Goal: Task Accomplishment & Management: Manage account settings

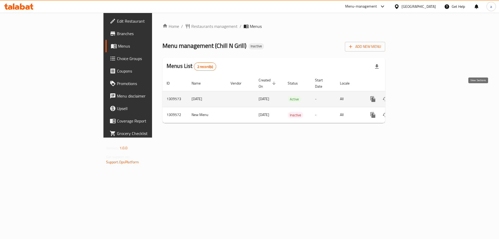
click at [413, 96] on icon "enhanced table" at bounding box center [410, 99] width 6 height 6
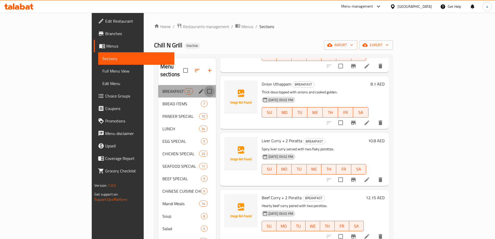
drag, startPoint x: 185, startPoint y: 86, endPoint x: 186, endPoint y: 93, distance: 6.5
click at [204, 86] on input "Menu sections" at bounding box center [209, 91] width 11 height 11
checkbox input "true"
click at [204, 98] on input "Menu sections" at bounding box center [209, 103] width 11 height 11
checkbox input "true"
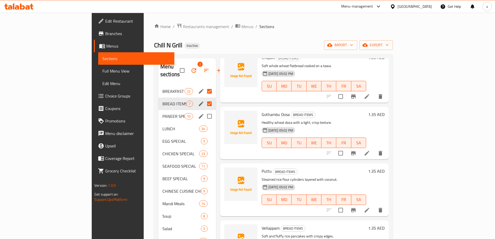
scroll to position [90, 0]
click at [204, 111] on input "Menu sections" at bounding box center [209, 116] width 11 height 11
checkbox input "true"
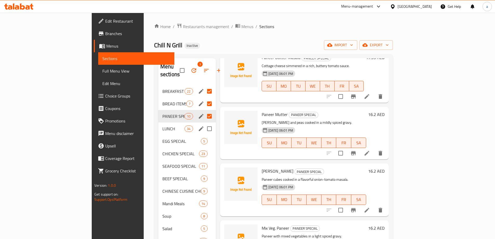
click at [204, 123] on input "Menu sections" at bounding box center [209, 128] width 11 height 11
checkbox input "true"
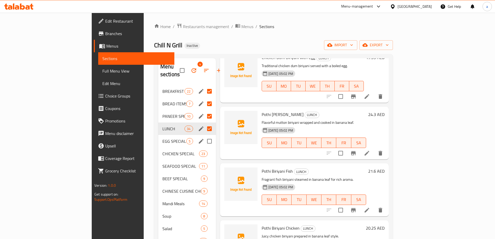
click at [204, 136] on input "Menu sections" at bounding box center [209, 141] width 11 height 11
checkbox input "true"
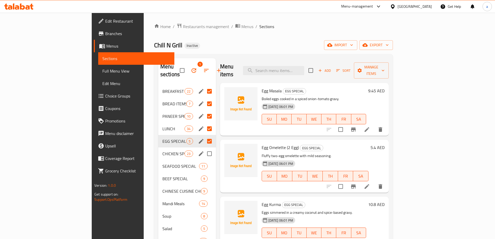
click at [204, 148] on input "Menu sections" at bounding box center [209, 153] width 11 height 11
checkbox input "true"
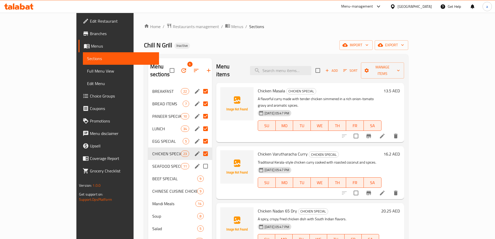
click at [200, 161] on input "Menu sections" at bounding box center [205, 166] width 11 height 11
checkbox input "true"
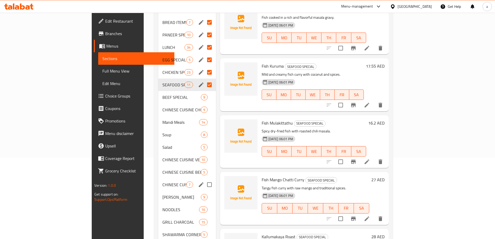
scroll to position [104, 0]
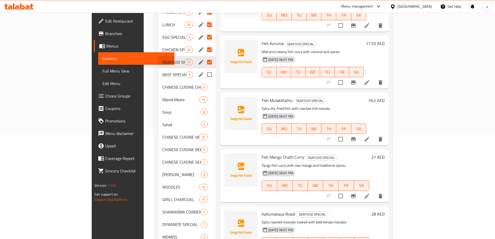
click at [204, 69] on input "Menu sections" at bounding box center [209, 74] width 11 height 11
checkbox input "true"
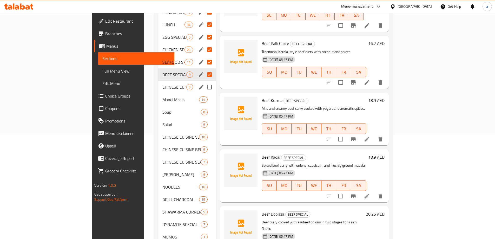
click at [204, 82] on input "Menu sections" at bounding box center [209, 87] width 11 height 11
checkbox input "true"
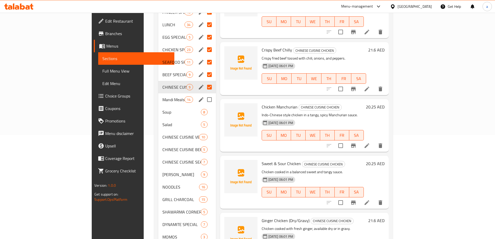
click at [204, 94] on input "Menu sections" at bounding box center [209, 99] width 11 height 11
checkbox input "true"
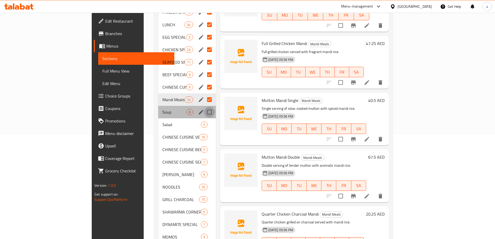
drag, startPoint x: 187, startPoint y: 100, endPoint x: 188, endPoint y: 103, distance: 2.9
click at [204, 106] on input "Menu sections" at bounding box center [209, 111] width 11 height 11
checkbox input "true"
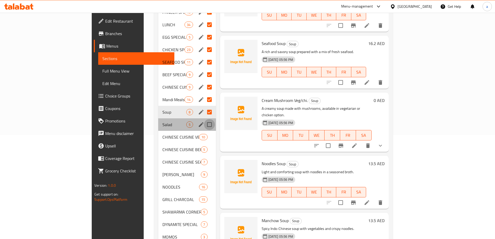
click at [204, 119] on input "Menu sections" at bounding box center [209, 124] width 11 height 11
checkbox input "true"
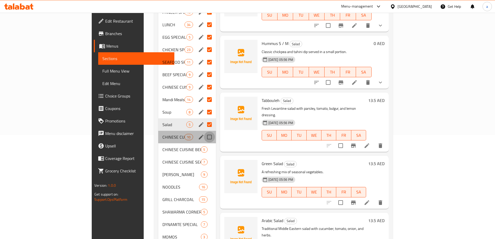
click at [204, 131] on input "Menu sections" at bounding box center [209, 136] width 11 height 11
checkbox input "true"
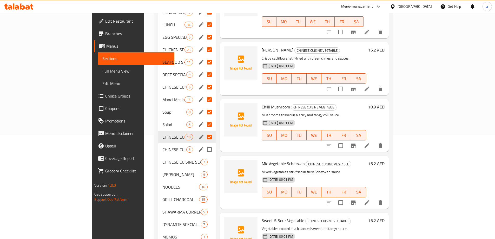
click at [204, 144] on input "Menu sections" at bounding box center [209, 149] width 11 height 11
checkbox input "true"
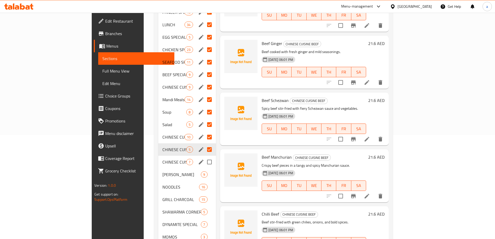
click at [204, 156] on input "Menu sections" at bounding box center [209, 161] width 11 height 11
checkbox input "true"
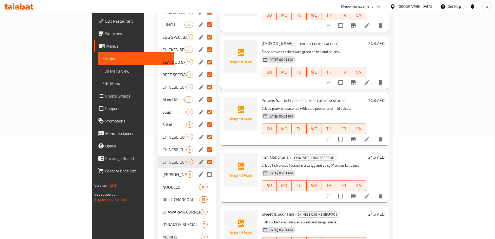
click at [204, 169] on input "Menu sections" at bounding box center [209, 174] width 11 height 11
checkbox input "true"
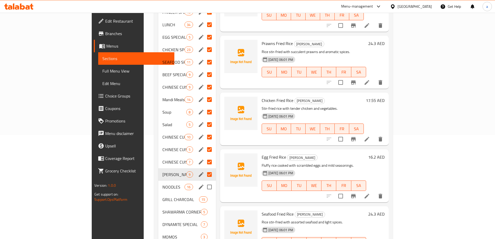
click at [204, 181] on input "Menu sections" at bounding box center [209, 186] width 11 height 11
checkbox input "true"
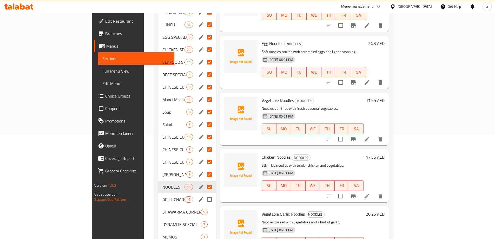
click at [204, 194] on input "Menu sections" at bounding box center [209, 199] width 11 height 11
checkbox input "true"
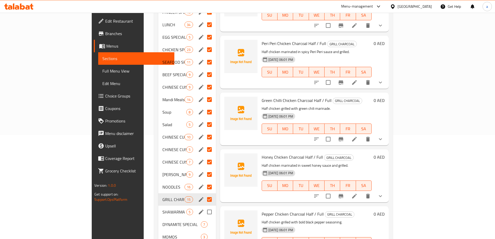
click at [204, 206] on input "Menu sections" at bounding box center [209, 211] width 11 height 11
checkbox input "true"
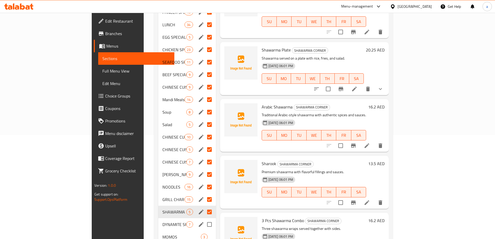
click at [204, 219] on input "Menu sections" at bounding box center [209, 224] width 11 height 11
checkbox input "true"
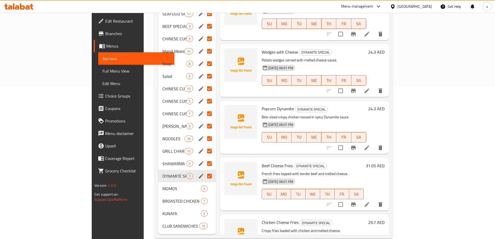
scroll to position [154, 0]
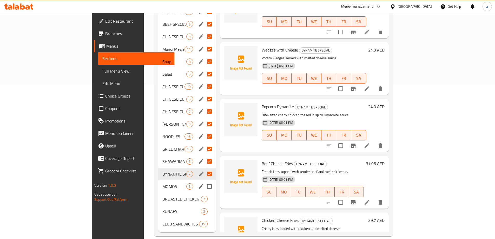
drag, startPoint x: 186, startPoint y: 178, endPoint x: 187, endPoint y: 182, distance: 4.2
click at [204, 181] on input "Menu sections" at bounding box center [209, 186] width 11 height 11
checkbox input "true"
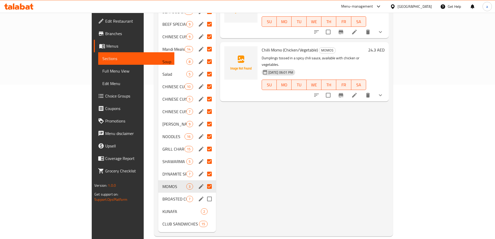
click at [204, 193] on input "Menu sections" at bounding box center [209, 198] width 11 height 11
checkbox input "true"
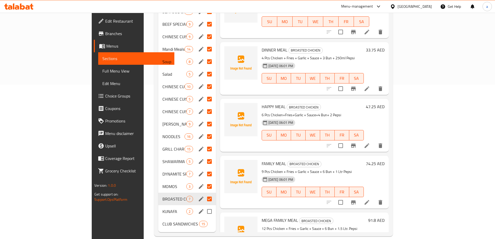
click at [204, 206] on input "Menu sections" at bounding box center [209, 211] width 11 height 11
checkbox input "true"
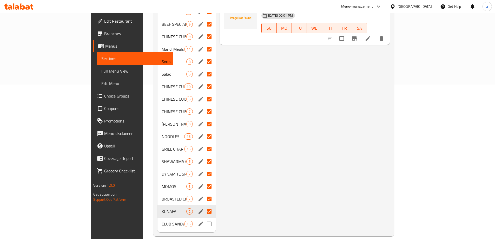
click at [204, 218] on input "Menu sections" at bounding box center [209, 223] width 11 height 11
checkbox input "true"
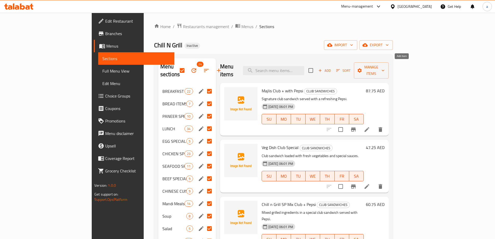
click at [331, 68] on span "Add" at bounding box center [324, 71] width 14 height 6
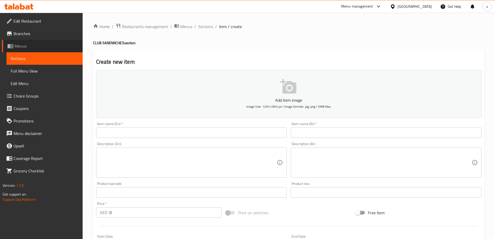
click at [30, 46] on span "Menus" at bounding box center [47, 46] width 64 height 6
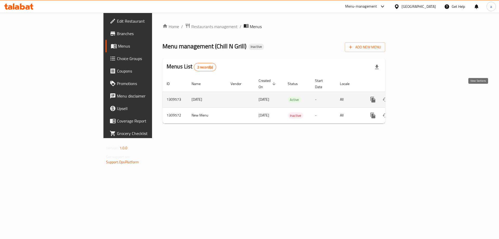
click at [416, 93] on link "enhanced table" at bounding box center [410, 99] width 12 height 12
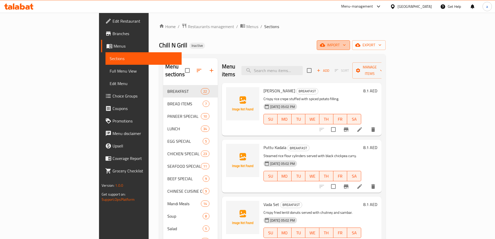
click at [346, 47] on span "import" at bounding box center [333, 45] width 25 height 6
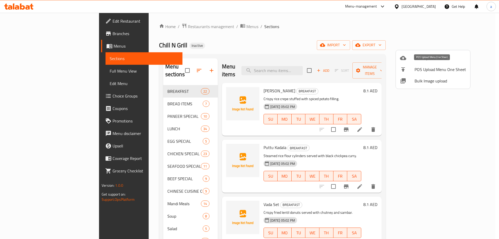
click at [421, 61] on span "Bulk Upload Menu" at bounding box center [439, 58] width 51 height 6
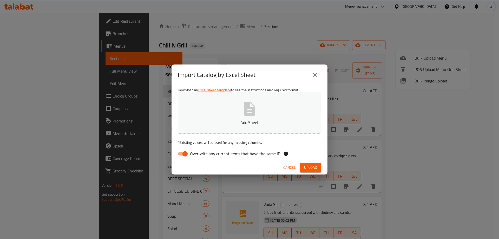
click at [184, 151] on input "Overwrite any current items that have the same ID." at bounding box center [185, 154] width 30 height 10
checkbox input "false"
click at [203, 124] on p "Add Sheet" at bounding box center [249, 122] width 127 height 6
click at [318, 166] on button "Upload" at bounding box center [310, 168] width 21 height 10
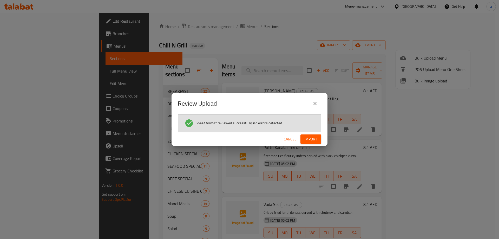
click at [313, 139] on span "Import" at bounding box center [310, 139] width 12 height 6
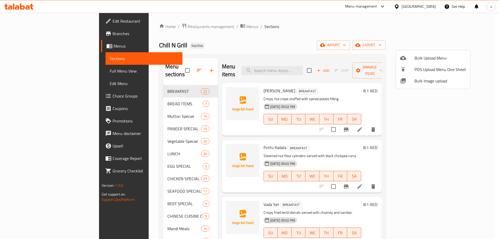
click at [116, 132] on div at bounding box center [249, 119] width 499 height 239
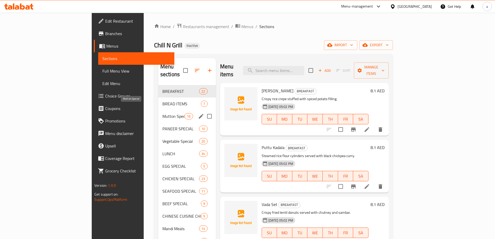
click at [162, 113] on span "Mutton Special" at bounding box center [173, 116] width 22 height 6
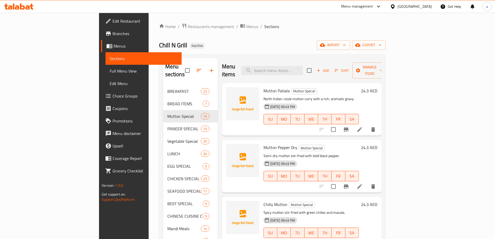
click at [223, 47] on div "Chill N Grill Inactive import export" at bounding box center [272, 45] width 227 height 10
click at [218, 117] on div "Menu items Add Sort Manage items Mutton Patiala Mutton Special North Indian-sty…" at bounding box center [300, 234] width 164 height 353
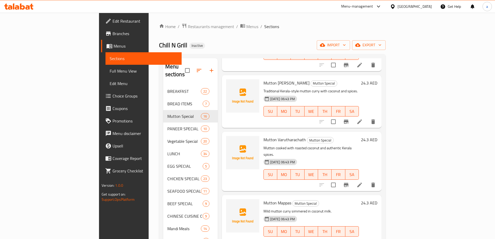
scroll to position [576, 0]
click at [110, 70] on span "Full Menu View" at bounding box center [144, 71] width 68 height 6
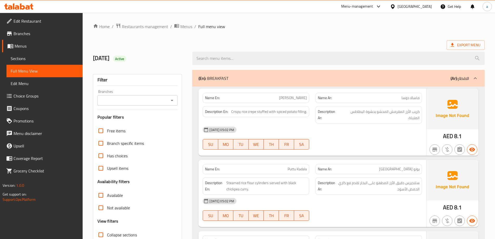
scroll to position [130, 0]
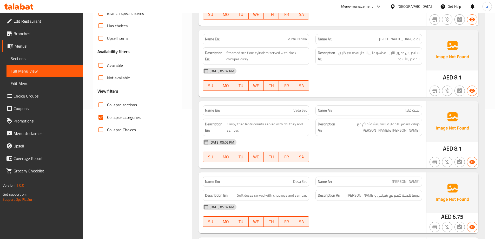
click at [100, 119] on input "Collapse categories" at bounding box center [101, 117] width 12 height 12
checkbox input "false"
click at [102, 104] on input "Collapse sections" at bounding box center [101, 104] width 12 height 12
checkbox input "true"
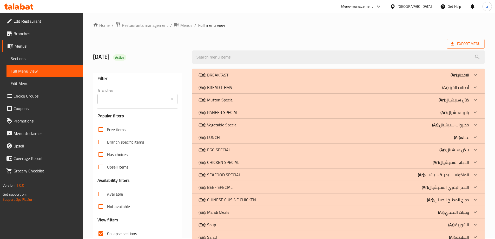
scroll to position [0, 0]
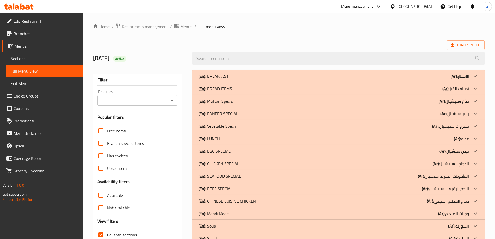
click at [207, 79] on p "(En): Vegetable Special" at bounding box center [213, 76] width 30 height 6
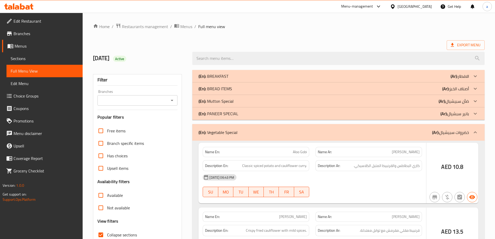
click at [204, 80] on b "(En):" at bounding box center [202, 76] width 8 height 8
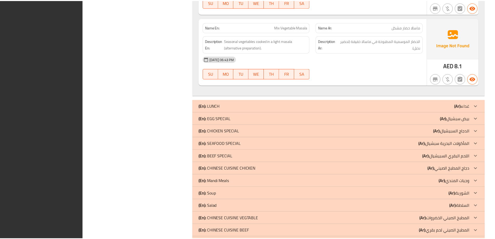
scroll to position [2738, 0]
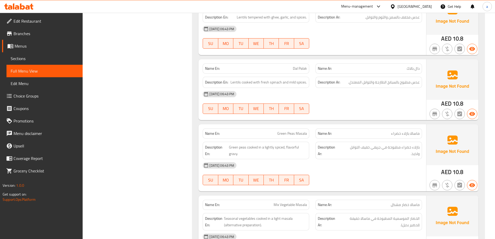
scroll to position [2374, 0]
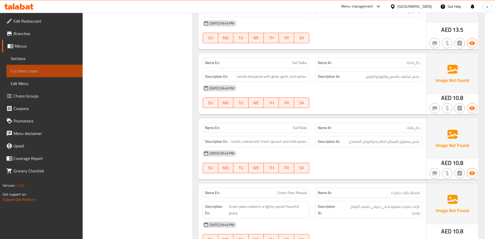
click at [32, 75] on link "Full Menu View" at bounding box center [44, 71] width 76 height 12
click at [28, 46] on span "Menus" at bounding box center [47, 46] width 64 height 6
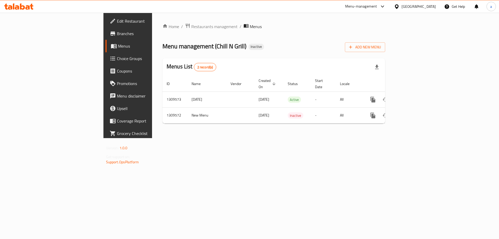
click at [32, 8] on icon at bounding box center [18, 6] width 29 height 6
